Goal: Transaction & Acquisition: Purchase product/service

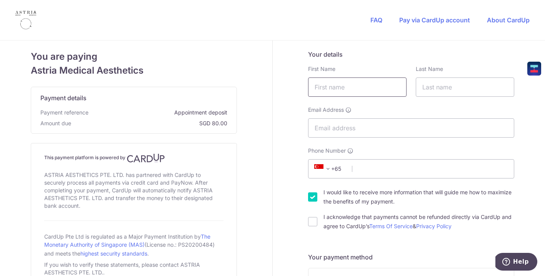
click at [347, 86] on input "text" at bounding box center [357, 86] width 99 height 19
type input "Trang"
type input "Dang"
type input "84967448"
type input "330007"
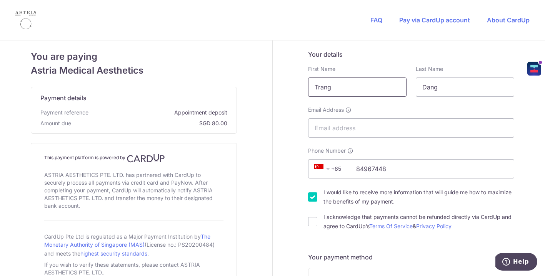
type input "[STREET_ADDRESS]"
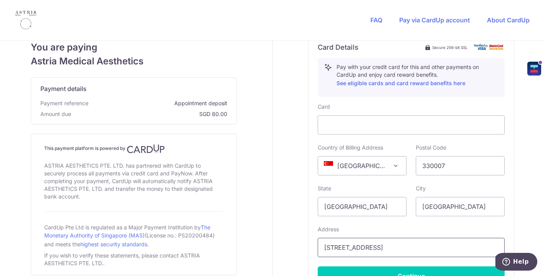
scroll to position [259, 0]
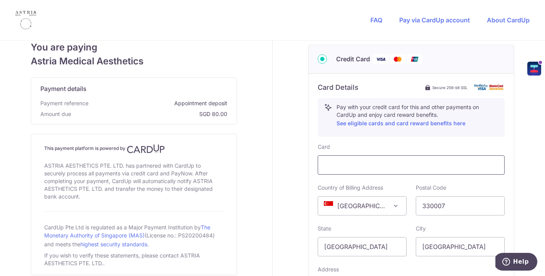
click at [374, 170] on div at bounding box center [411, 164] width 187 height 19
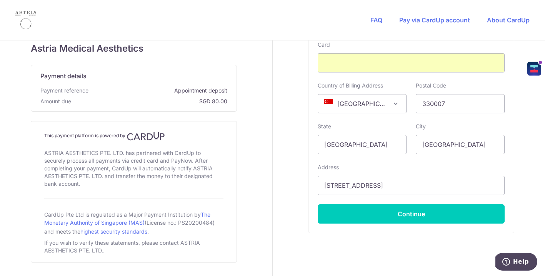
scroll to position [384, 0]
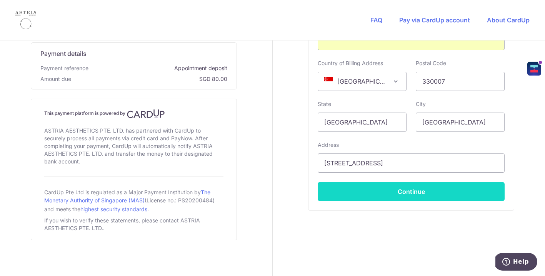
click at [357, 194] on button "Continue" at bounding box center [411, 191] width 187 height 19
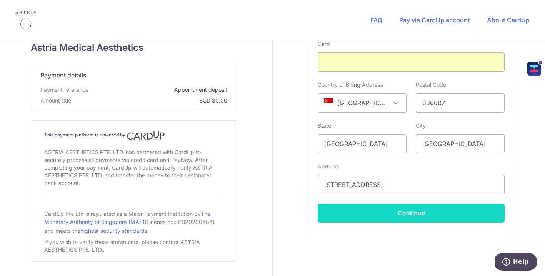
scroll to position [0, 0]
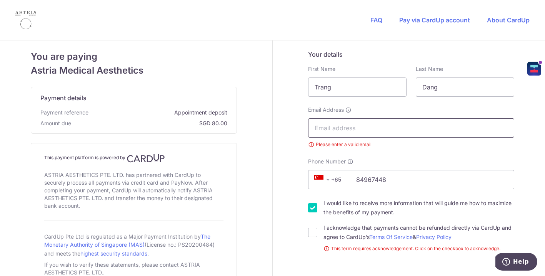
click at [343, 129] on input "Email Address" at bounding box center [411, 127] width 206 height 19
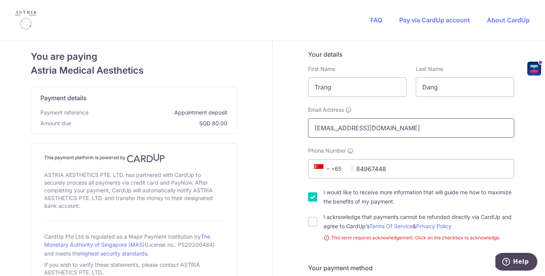
type input "[EMAIL_ADDRESS][DOMAIN_NAME]"
click at [394, 156] on div "Phone Number +376 +971 +93 +1268 +1264 +355 +374 +244 +0 +54 +1684 +43 +61 +297…" at bounding box center [411, 163] width 206 height 32
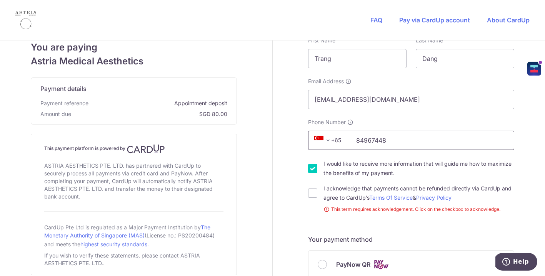
scroll to position [76, 0]
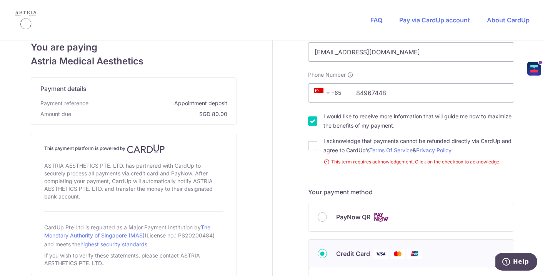
click at [318, 150] on div "I acknowledge that payments cannot be refunded directly via CardUp and agree to…" at bounding box center [411, 145] width 206 height 18
click at [309, 123] on input "I would like to receive more information that will guide me how to maximize the…" at bounding box center [312, 120] width 9 height 9
checkbox input "false"
click at [313, 144] on input "I acknowledge that payments cannot be refunded directly via CardUp and agree to…" at bounding box center [312, 145] width 9 height 9
checkbox input "true"
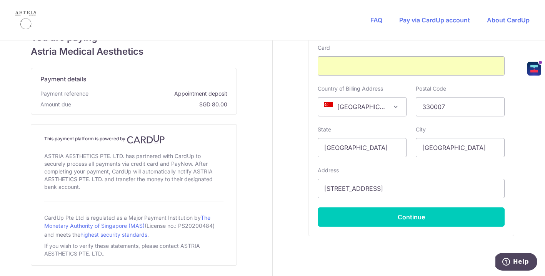
scroll to position [384, 0]
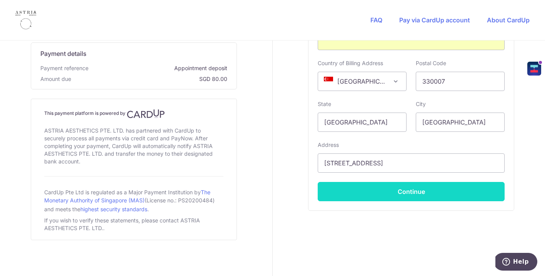
click at [353, 189] on button "Continue" at bounding box center [411, 191] width 187 height 19
type input "**** 6130"
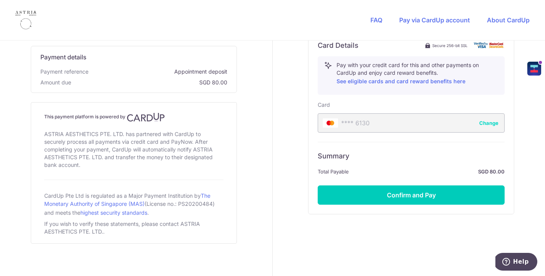
scroll to position [305, 0]
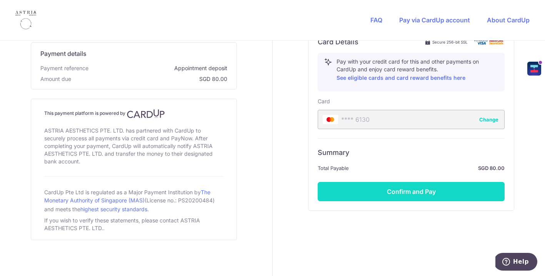
click at [363, 194] on button "Confirm and Pay" at bounding box center [411, 191] width 187 height 19
